Goal: Task Accomplishment & Management: Complete application form

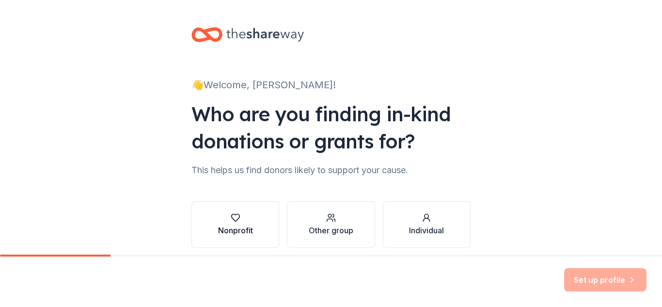
click at [240, 231] on div "Nonprofit" at bounding box center [235, 230] width 35 height 12
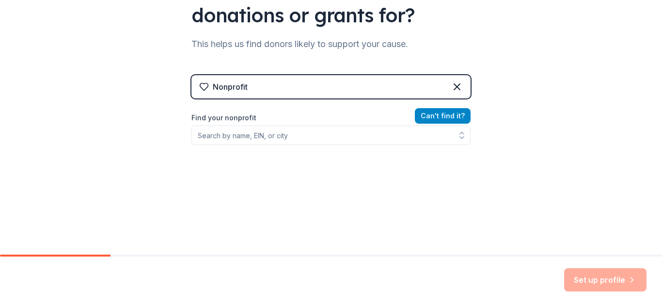
scroll to position [132, 0]
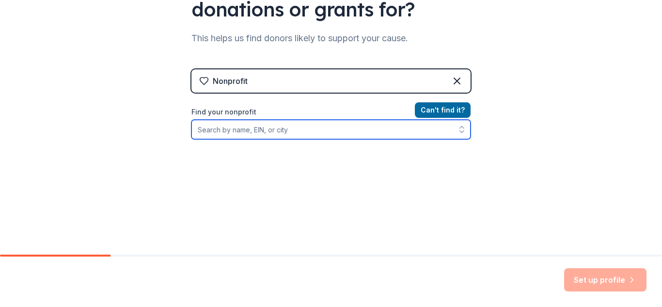
click at [218, 132] on input "Find your nonprofit" at bounding box center [330, 129] width 279 height 19
type input "[GEOGRAPHIC_DATA]"
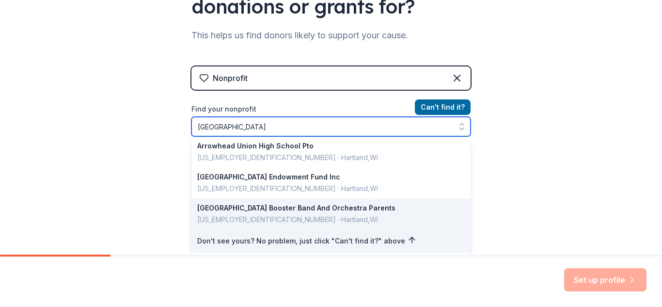
scroll to position [3, 0]
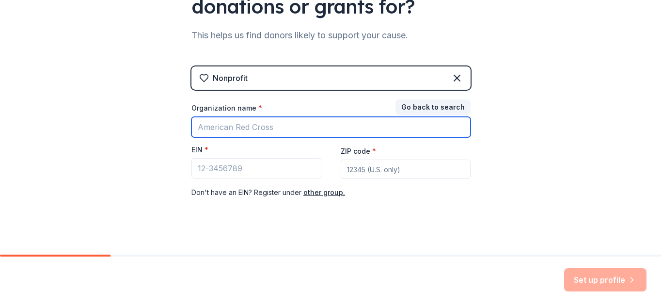
click at [285, 128] on input "Organization name *" at bounding box center [330, 127] width 279 height 20
type input "Broadway and Cpmany"
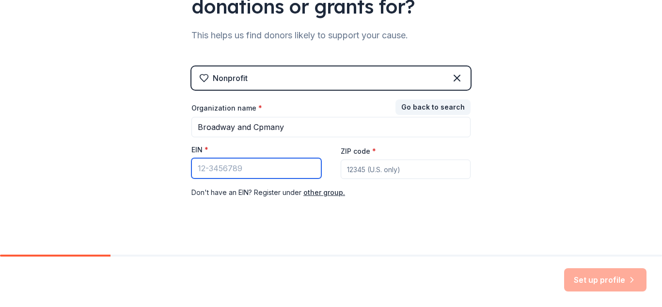
click at [249, 173] on input "EIN *" at bounding box center [256, 168] width 130 height 20
paste input "08-0044000"
type input "08-0044000"
click at [378, 172] on input "ZIP code *" at bounding box center [406, 168] width 130 height 19
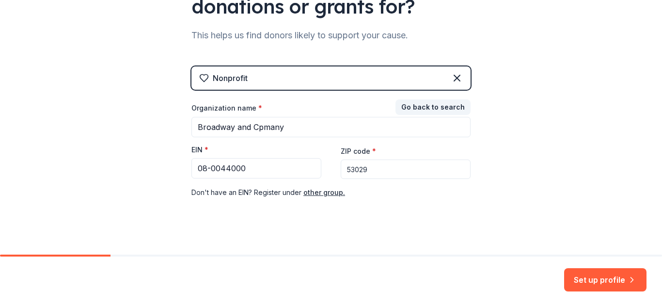
type input "53029"
click at [310, 279] on div "Set up profile" at bounding box center [331, 281] width 662 height 50
click at [592, 283] on button "Set up profile" at bounding box center [605, 279] width 82 height 23
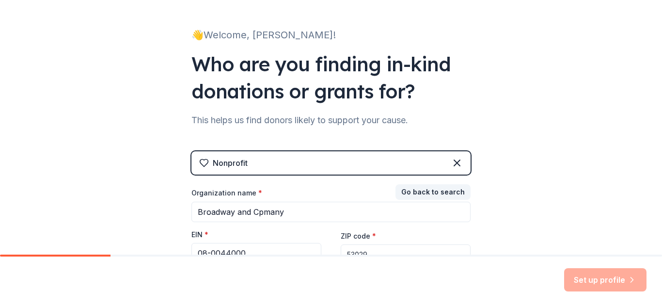
scroll to position [144, 0]
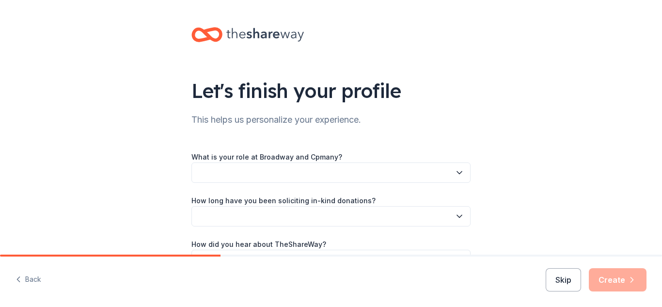
click at [423, 164] on button "button" at bounding box center [330, 172] width 279 height 20
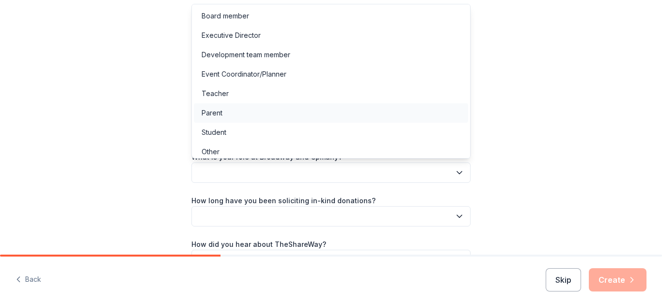
click at [244, 112] on div "Parent" at bounding box center [331, 112] width 274 height 19
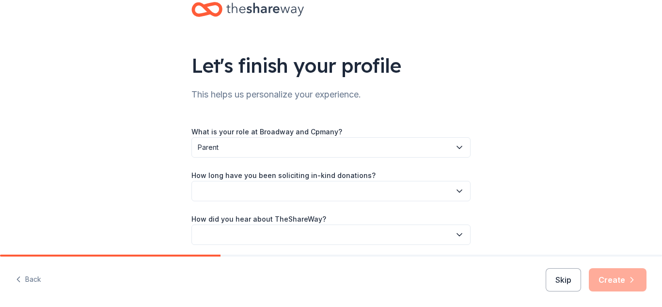
scroll to position [27, 0]
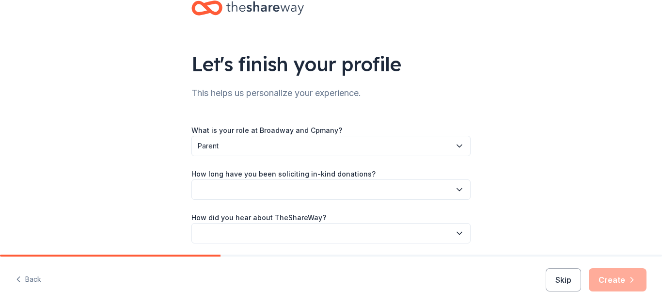
click at [286, 189] on button "button" at bounding box center [330, 189] width 279 height 20
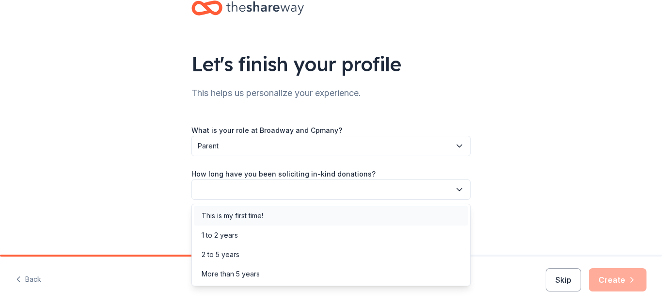
click at [282, 218] on div "This is my first time!" at bounding box center [331, 215] width 274 height 19
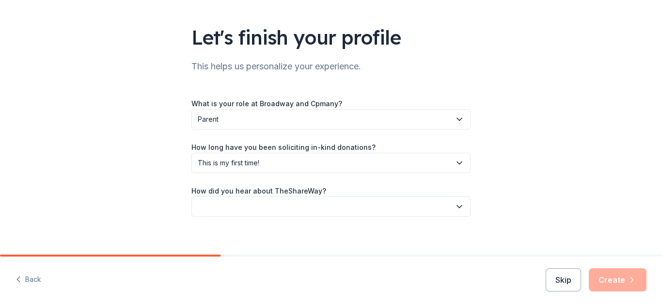
scroll to position [56, 0]
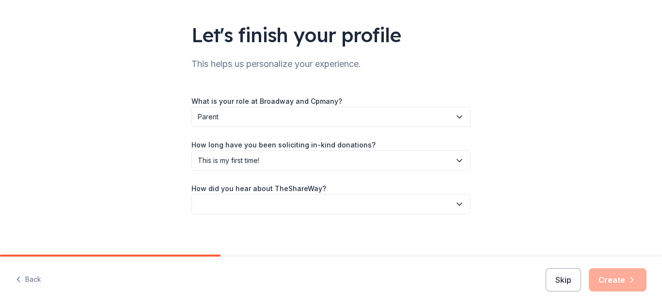
click at [274, 209] on button "button" at bounding box center [330, 204] width 279 height 20
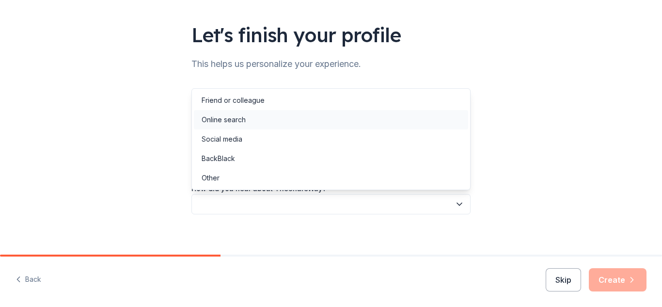
click at [262, 121] on div "Online search" at bounding box center [331, 119] width 274 height 19
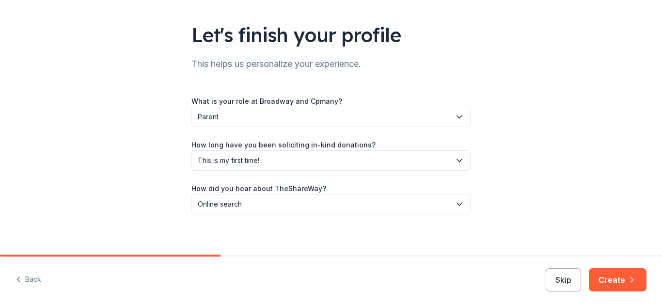
scroll to position [62, 0]
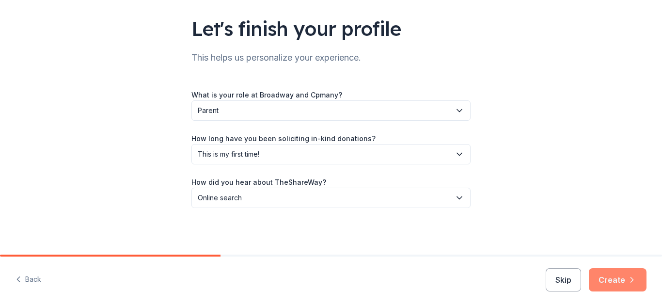
click at [634, 282] on icon "button" at bounding box center [632, 280] width 10 height 10
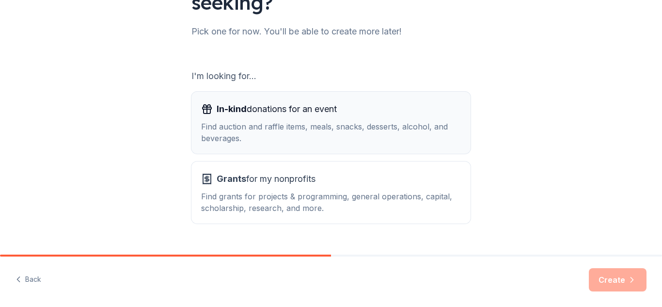
scroll to position [137, 0]
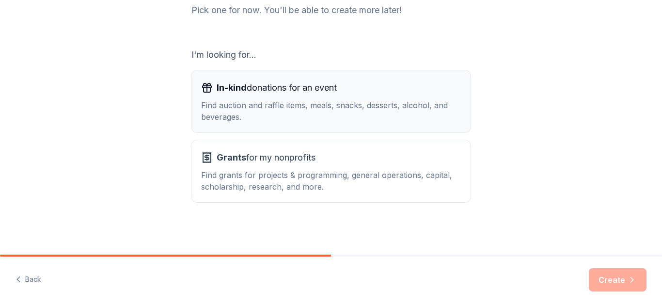
click at [340, 128] on button "In-kind donations for an event Find auction and raffle items, meals, snacks, de…" at bounding box center [330, 101] width 279 height 62
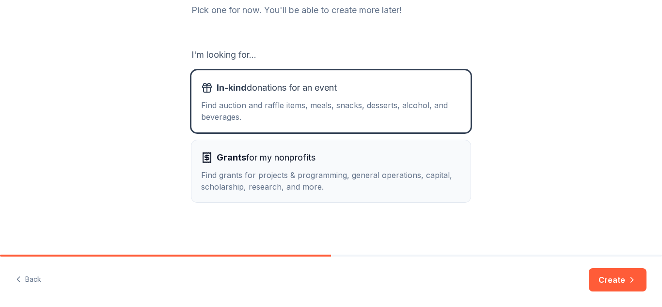
click at [339, 165] on div "Grants for my nonprofits" at bounding box center [331, 158] width 260 height 16
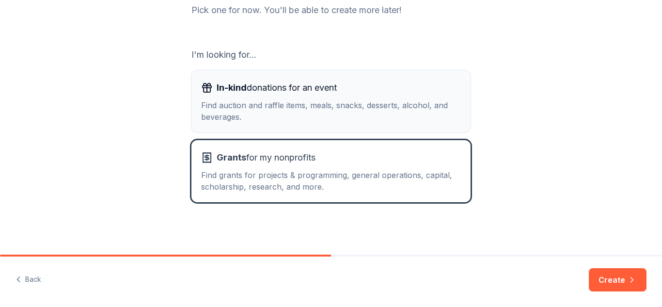
click at [326, 117] on div "Find auction and raffle items, meals, snacks, desserts, alcohol, and beverages." at bounding box center [331, 110] width 260 height 23
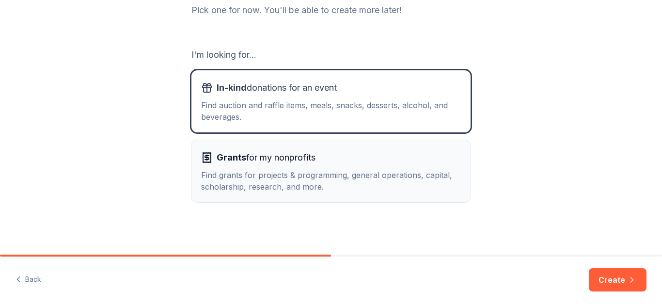
click at [333, 154] on div "Grants for my nonprofits" at bounding box center [331, 158] width 260 height 16
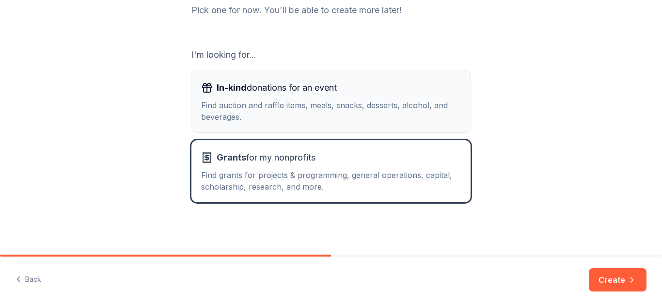
click at [320, 125] on button "In-kind donations for an event Find auction and raffle items, meals, snacks, de…" at bounding box center [330, 101] width 279 height 62
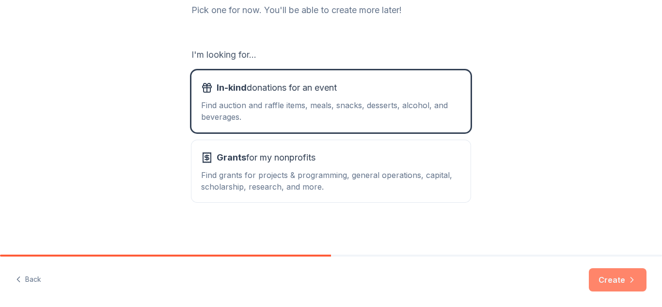
click at [625, 284] on button "Create" at bounding box center [618, 279] width 58 height 23
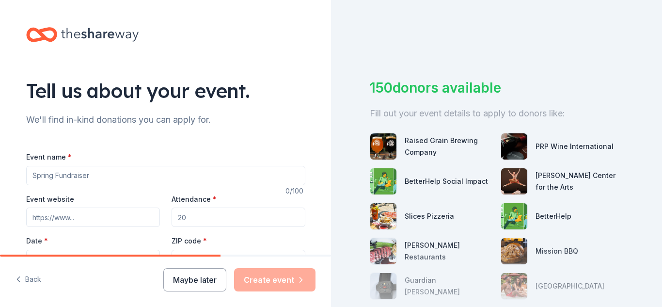
click at [98, 180] on input "Event name *" at bounding box center [165, 175] width 279 height 19
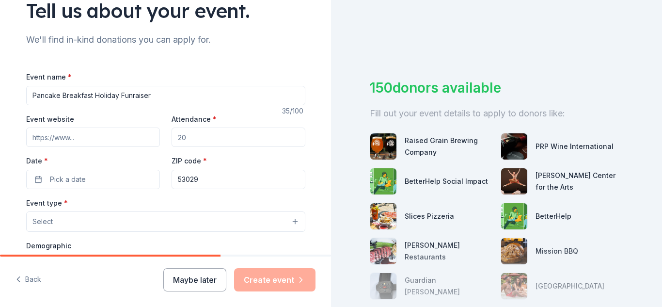
scroll to position [89, 0]
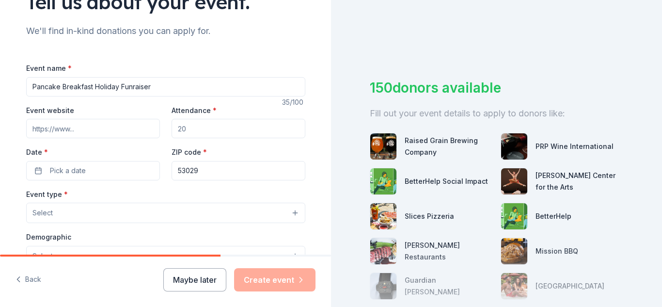
type input "Pancake Breakfast Holiday Funraiser"
click at [217, 134] on input "Attendance *" at bounding box center [239, 128] width 134 height 19
type input "500"
click at [128, 169] on button "Pick a date" at bounding box center [93, 170] width 134 height 19
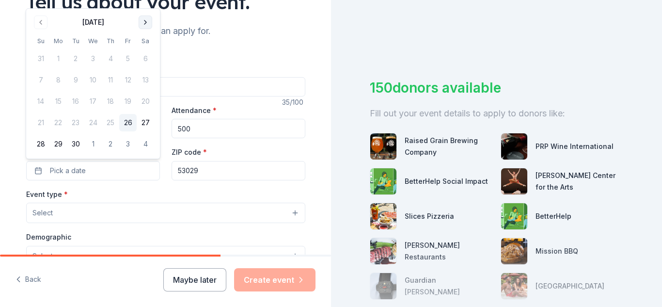
click at [142, 24] on button "Go to next month" at bounding box center [146, 23] width 14 height 14
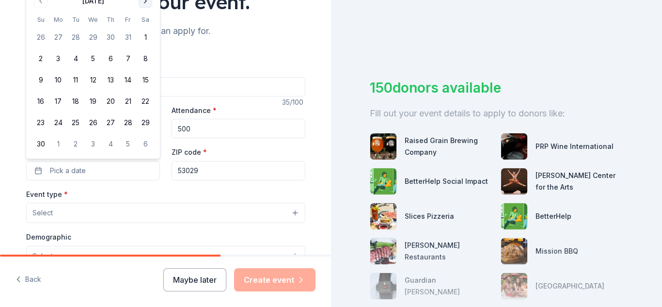
click at [143, 4] on button "Go to next month" at bounding box center [146, 1] width 14 height 14
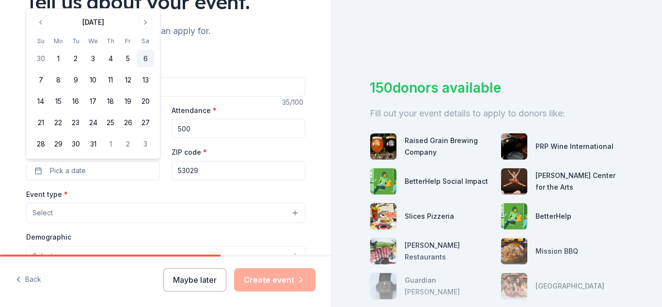
click at [143, 58] on button "6" at bounding box center [145, 58] width 17 height 17
click at [163, 189] on div "Event type * Select" at bounding box center [165, 205] width 279 height 35
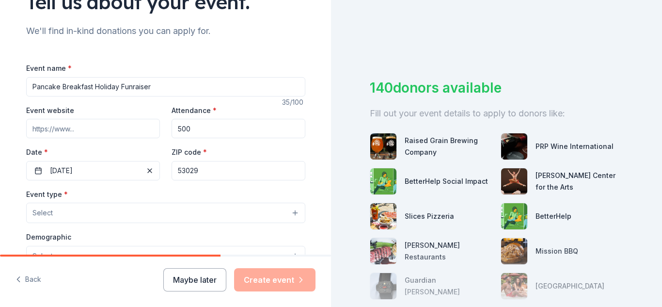
click at [117, 221] on button "Select" at bounding box center [165, 213] width 279 height 20
click at [114, 216] on button "Select" at bounding box center [165, 213] width 279 height 20
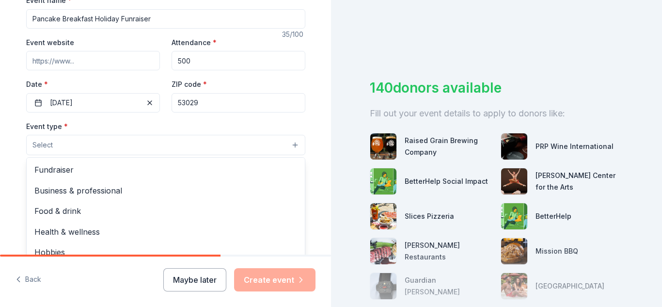
scroll to position [170, 0]
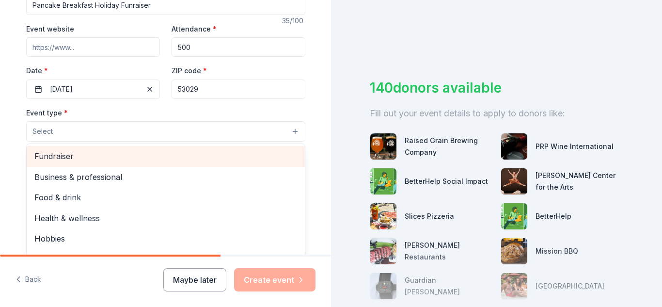
click at [70, 161] on span "Fundraiser" at bounding box center [165, 156] width 263 height 13
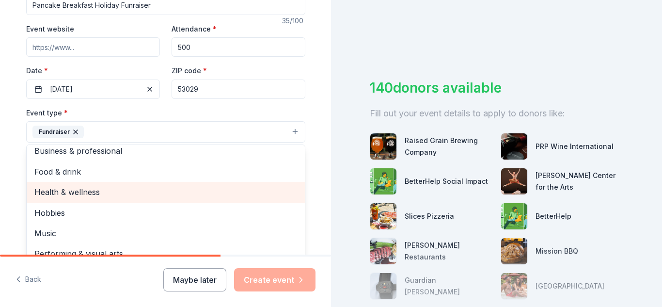
scroll to position [12, 0]
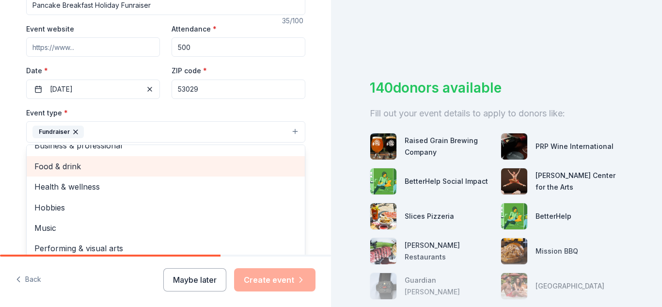
click at [83, 170] on span "Food & drink" at bounding box center [165, 166] width 263 height 13
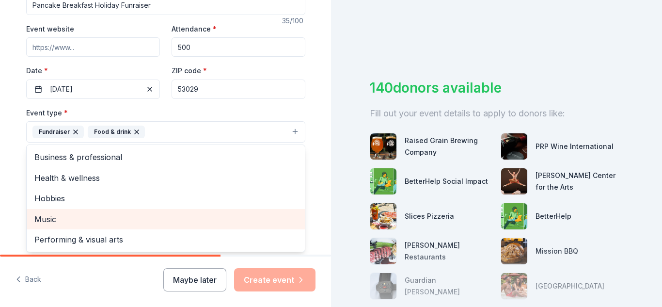
click at [80, 227] on div "Music" at bounding box center [166, 219] width 278 height 20
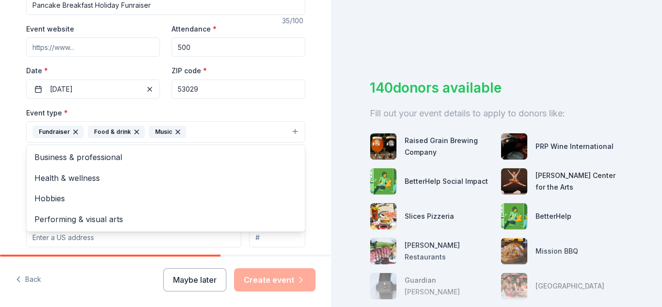
click at [7, 188] on div "Tell us about your event. We'll find in-kind donations you can apply for. Event…" at bounding box center [165, 153] width 331 height 646
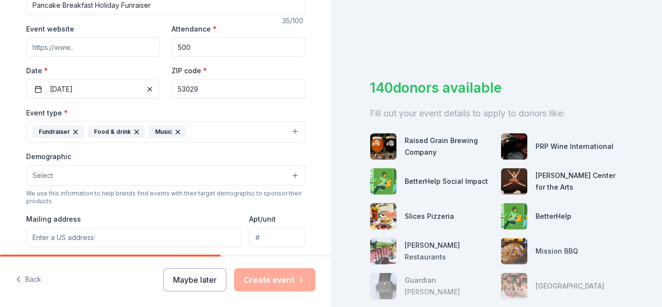
click at [79, 172] on button "Select" at bounding box center [165, 175] width 279 height 20
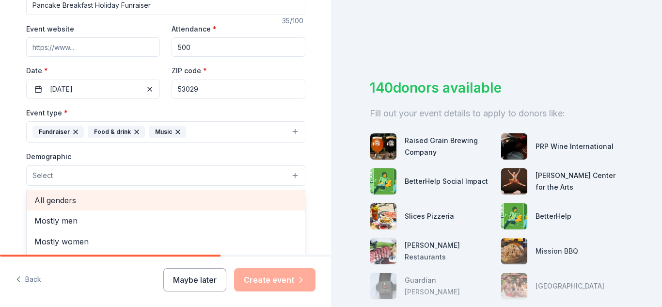
click at [86, 200] on span "All genders" at bounding box center [165, 200] width 263 height 13
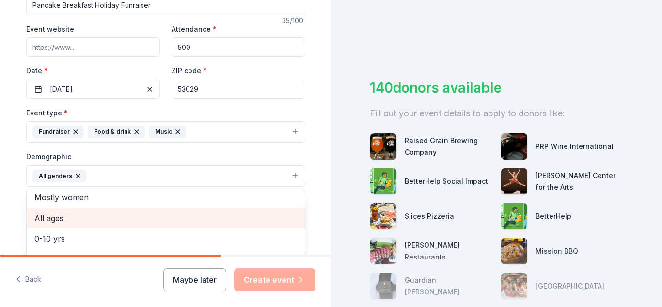
click at [67, 219] on span "All ages" at bounding box center [165, 218] width 263 height 13
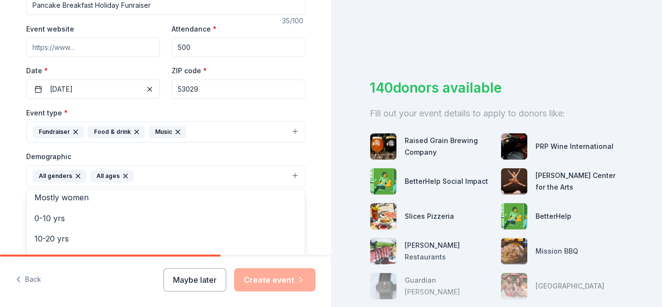
click at [21, 196] on div "Tell us about your event. We'll find in-kind donations you can apply for. Event…" at bounding box center [166, 153] width 310 height 647
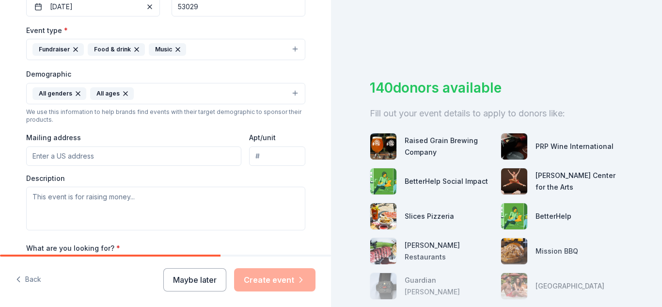
scroll to position [276, 0]
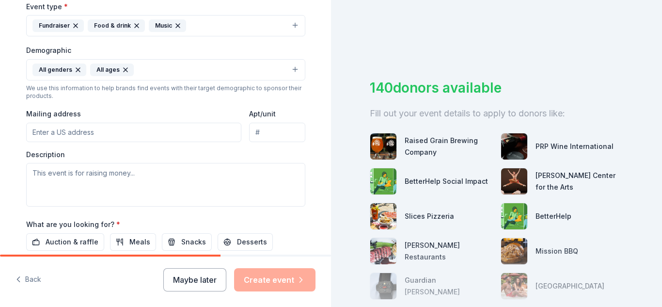
click at [103, 129] on input "Mailing address" at bounding box center [134, 132] width 216 height 19
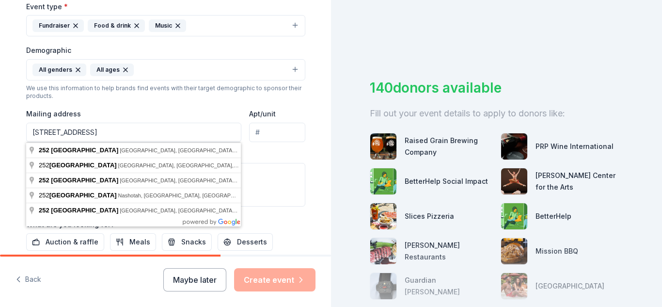
type input "[STREET_ADDRESS]"
click at [269, 129] on input "Apt/unit" at bounding box center [277, 132] width 56 height 19
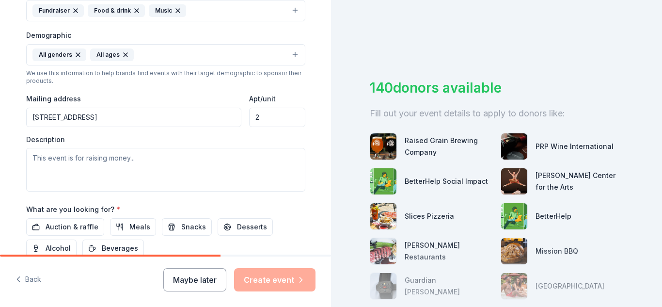
scroll to position [298, 0]
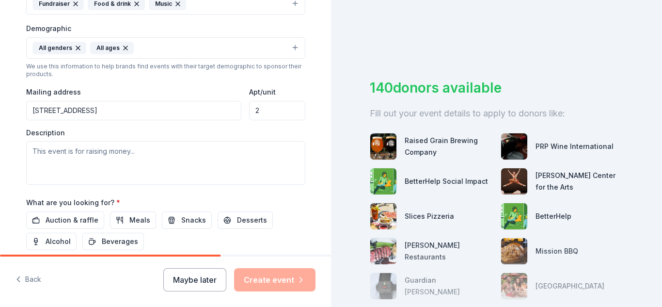
type input "2"
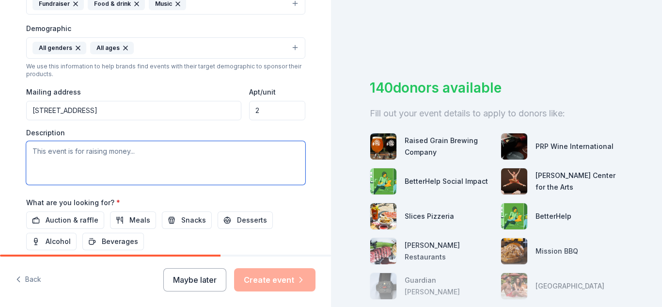
click at [165, 160] on textarea at bounding box center [165, 163] width 279 height 44
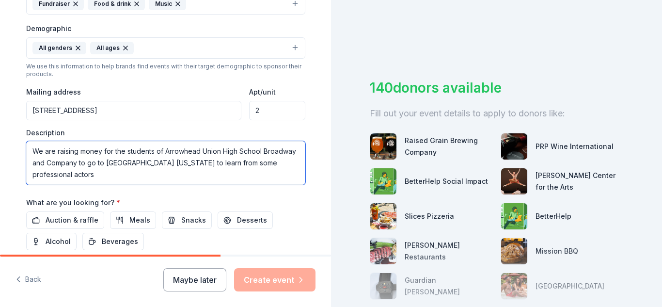
click at [154, 165] on textarea "We are raising money for the students of Arrowhead Union High School Broadway a…" at bounding box center [165, 163] width 279 height 44
click at [148, 176] on textarea "We are raising money for the students of Arrowhead Union High School Broadway a…" at bounding box center [165, 163] width 279 height 44
click at [268, 163] on textarea "We are raising money for the students of Arrowhead Union High School Broadway a…" at bounding box center [165, 163] width 279 height 44
click at [259, 162] on textarea "We are raising money for the students of Arrowhead Union High School Broadway a…" at bounding box center [165, 163] width 279 height 44
click at [171, 177] on textarea "We are raising money for the students of Arrowhead Union High School Broadway a…" at bounding box center [165, 163] width 279 height 44
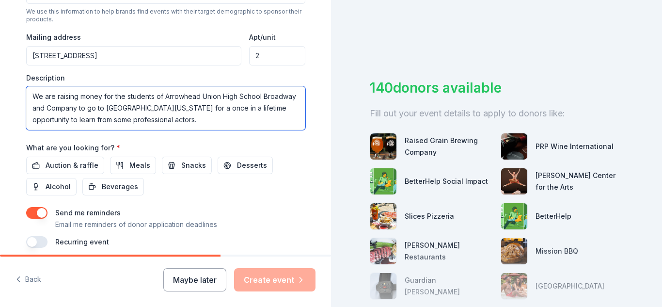
scroll to position [359, 0]
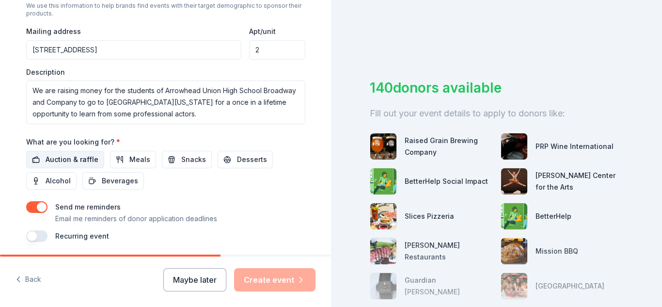
click at [93, 160] on span "Auction & raffle" at bounding box center [72, 160] width 53 height 12
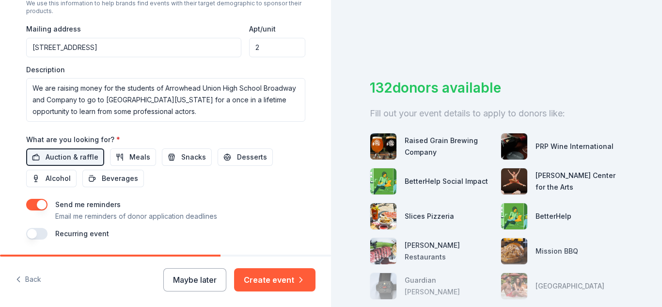
scroll to position [348, 0]
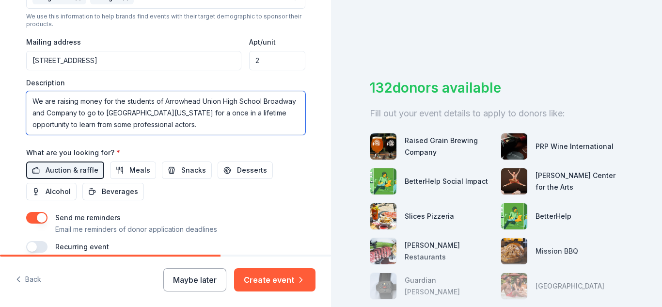
click at [166, 126] on textarea "We are raising money for the students of Arrowhead Union High School Broadway a…" at bounding box center [165, 113] width 279 height 44
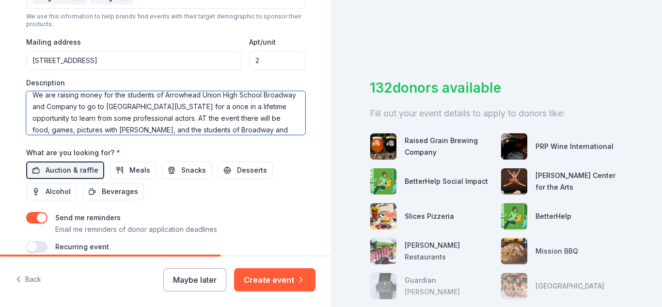
scroll to position [12, 0]
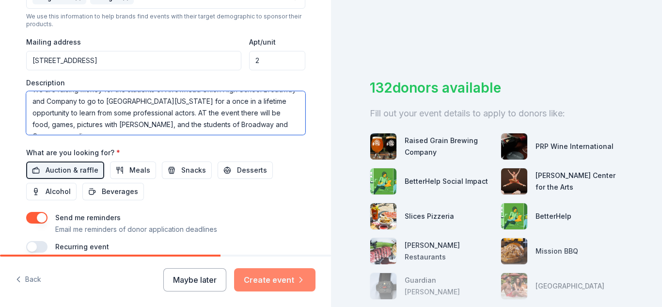
type textarea "We are raising money for the students of Arrowhead Union High School Broadway a…"
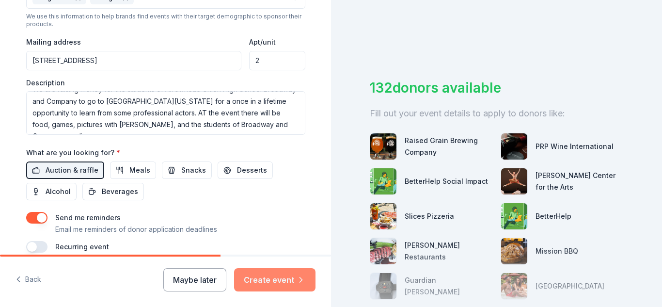
click at [282, 279] on button "Create event" at bounding box center [274, 279] width 81 height 23
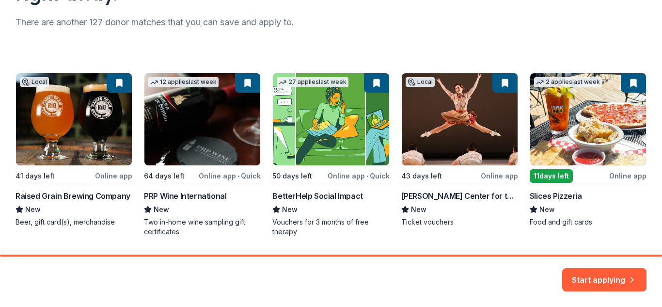
scroll to position [153, 0]
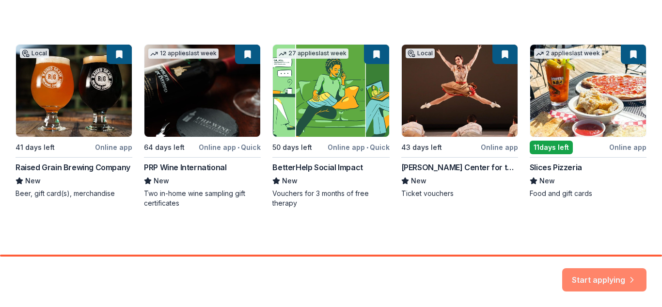
click at [610, 278] on button "Start applying" at bounding box center [604, 278] width 84 height 23
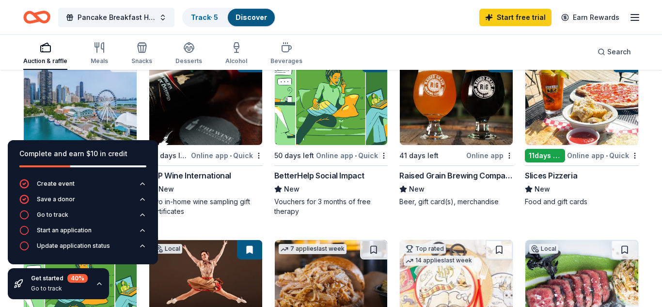
scroll to position [126, 0]
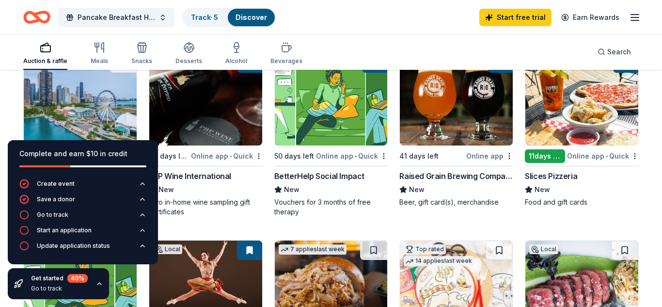
click at [75, 99] on img at bounding box center [80, 99] width 113 height 92
click at [351, 55] on div "Auction & raffle Meals Snacks Desserts Alcohol Beverages Search" at bounding box center [330, 52] width 615 height 36
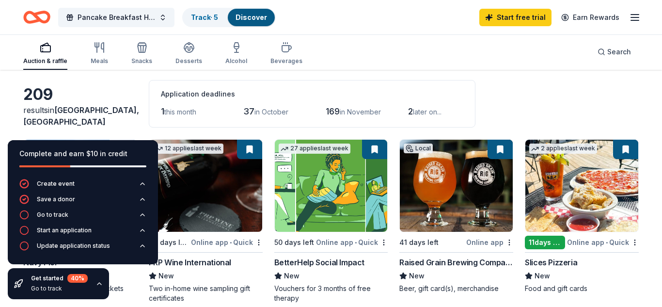
scroll to position [42, 0]
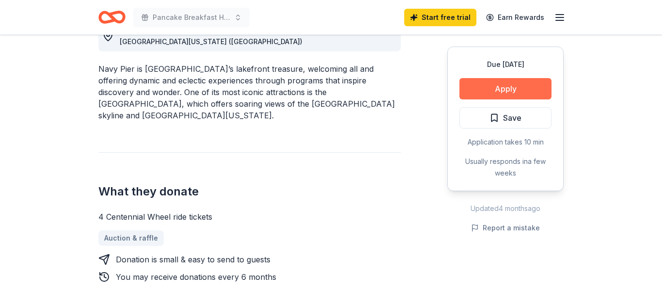
scroll to position [298, 0]
click at [486, 91] on button "Apply" at bounding box center [505, 88] width 92 height 21
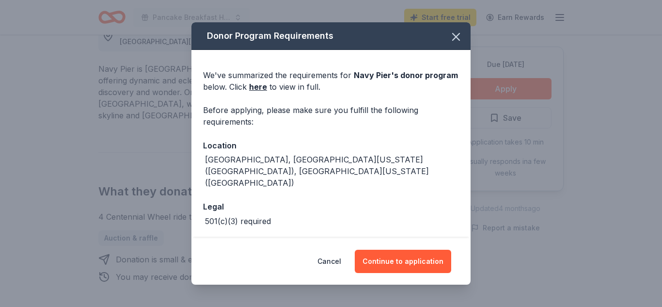
scroll to position [55, 0]
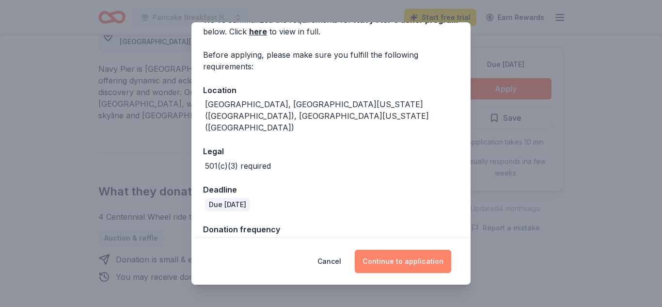
click at [412, 267] on button "Continue to application" at bounding box center [403, 261] width 96 height 23
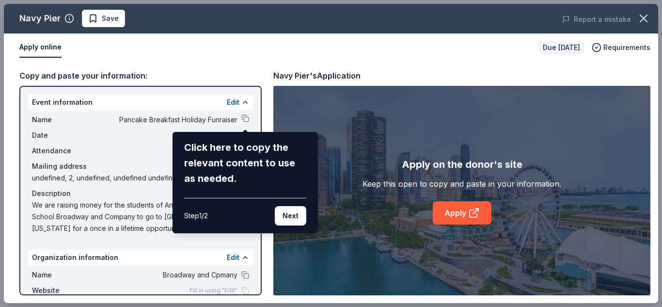
click at [243, 120] on div "Navy Pier Save Report a mistake Apply online Due in 41 days Requirements Copy a…" at bounding box center [331, 153] width 654 height 299
click at [291, 216] on button "Next" at bounding box center [290, 215] width 31 height 19
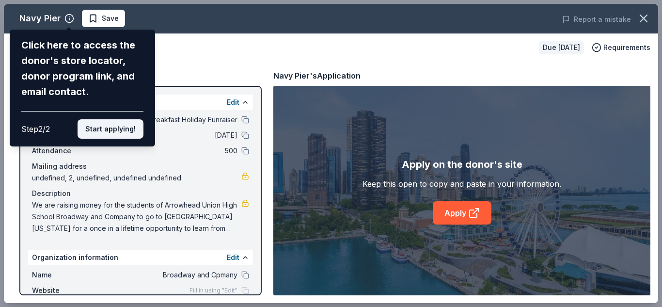
click at [106, 130] on button "Start applying!" at bounding box center [111, 128] width 66 height 19
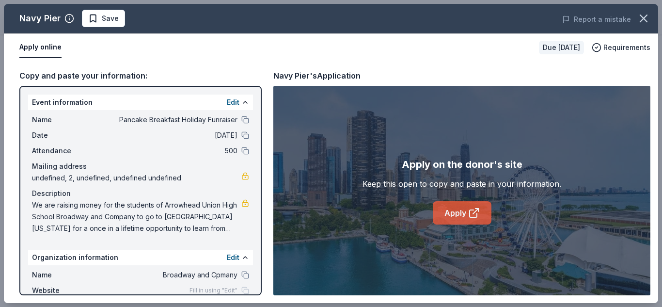
click at [464, 209] on link "Apply" at bounding box center [462, 212] width 59 height 23
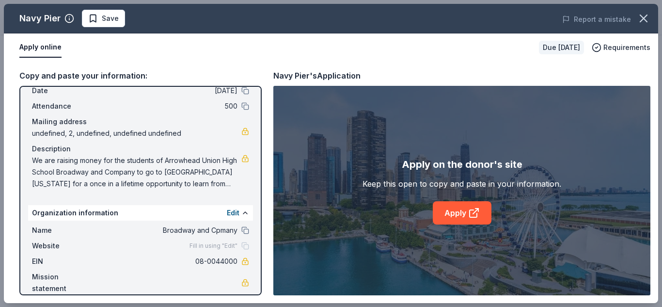
scroll to position [0, 0]
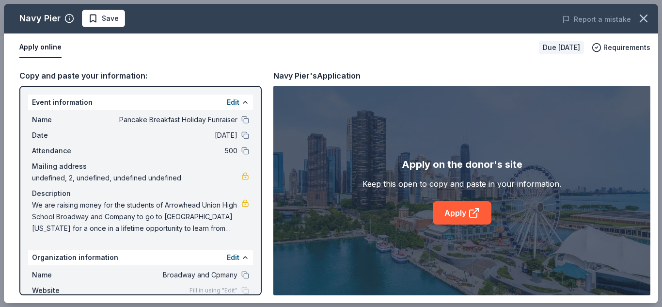
click at [536, 235] on div "Apply on the donor's site Keep this open to copy and paste in your information.…" at bounding box center [461, 190] width 377 height 209
click at [543, 236] on div "Apply on the donor's site Keep this open to copy and paste in your information.…" at bounding box center [461, 190] width 377 height 209
click at [473, 208] on icon at bounding box center [474, 213] width 12 height 12
